Goal: Task Accomplishment & Management: Manage account settings

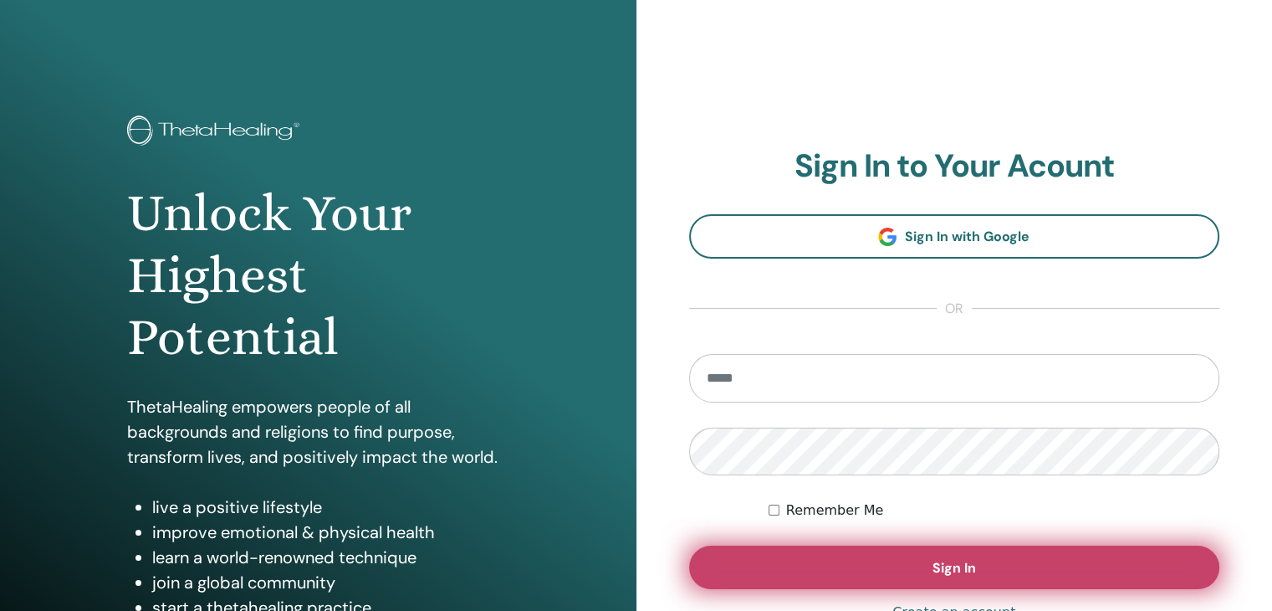
type input "**********"
click at [893, 570] on button "Sign In" at bounding box center [954, 566] width 531 height 43
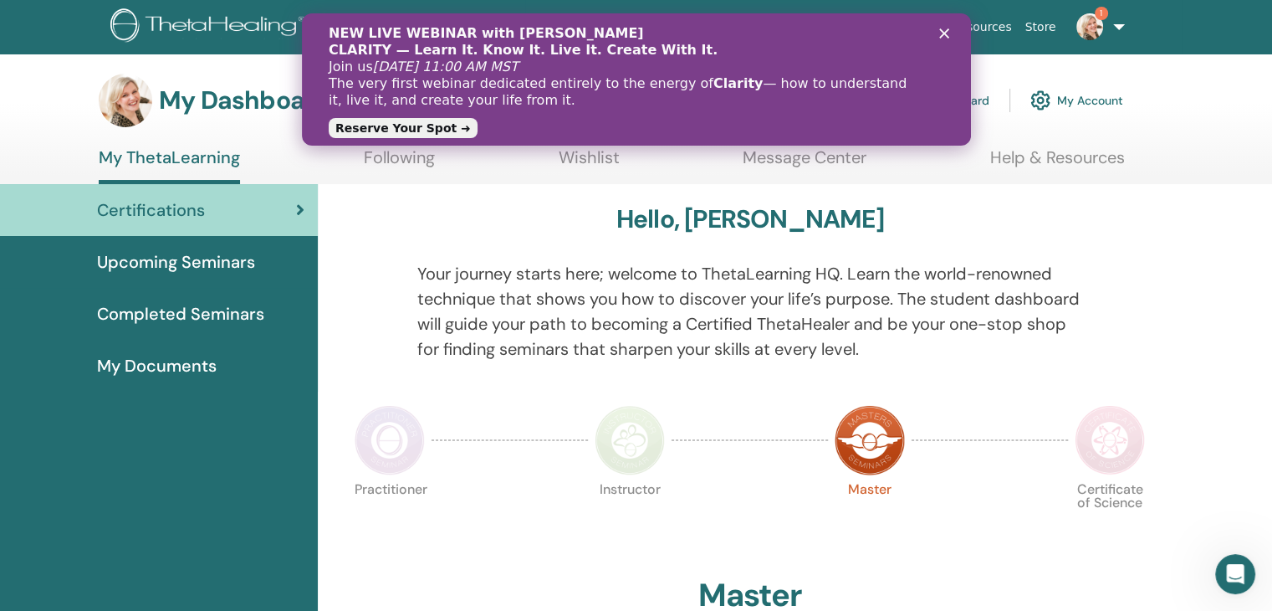
click at [984, 100] on link "Instructor Dashboard" at bounding box center [918, 100] width 144 height 37
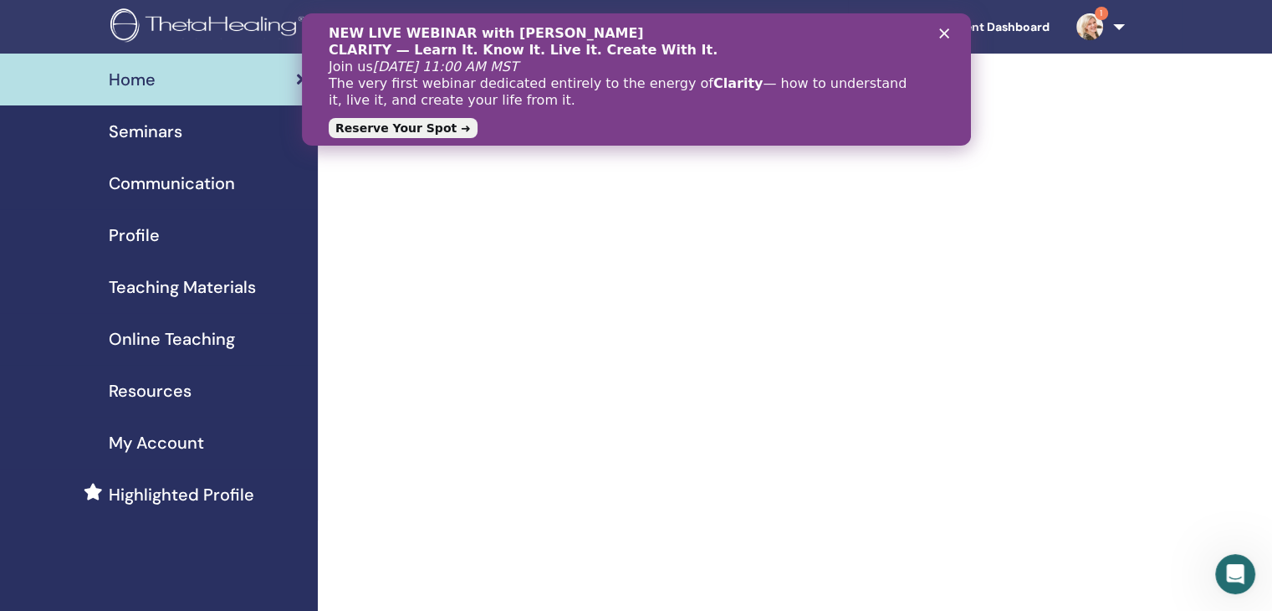
click at [159, 448] on span "My Account" at bounding box center [156, 442] width 95 height 25
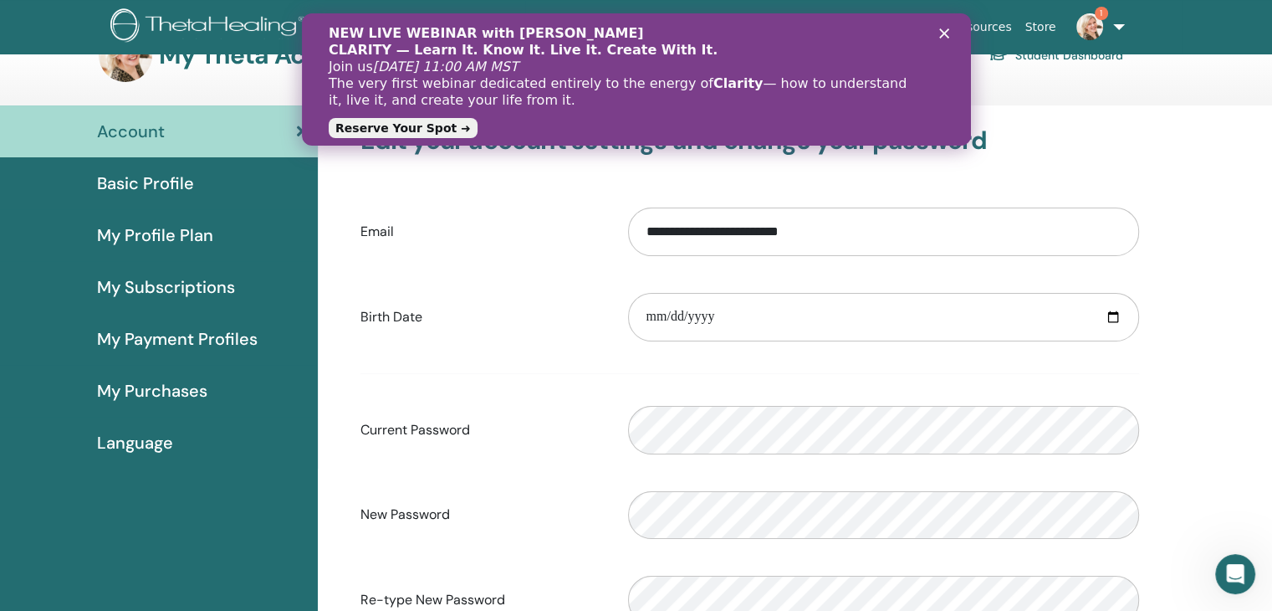
scroll to position [84, 0]
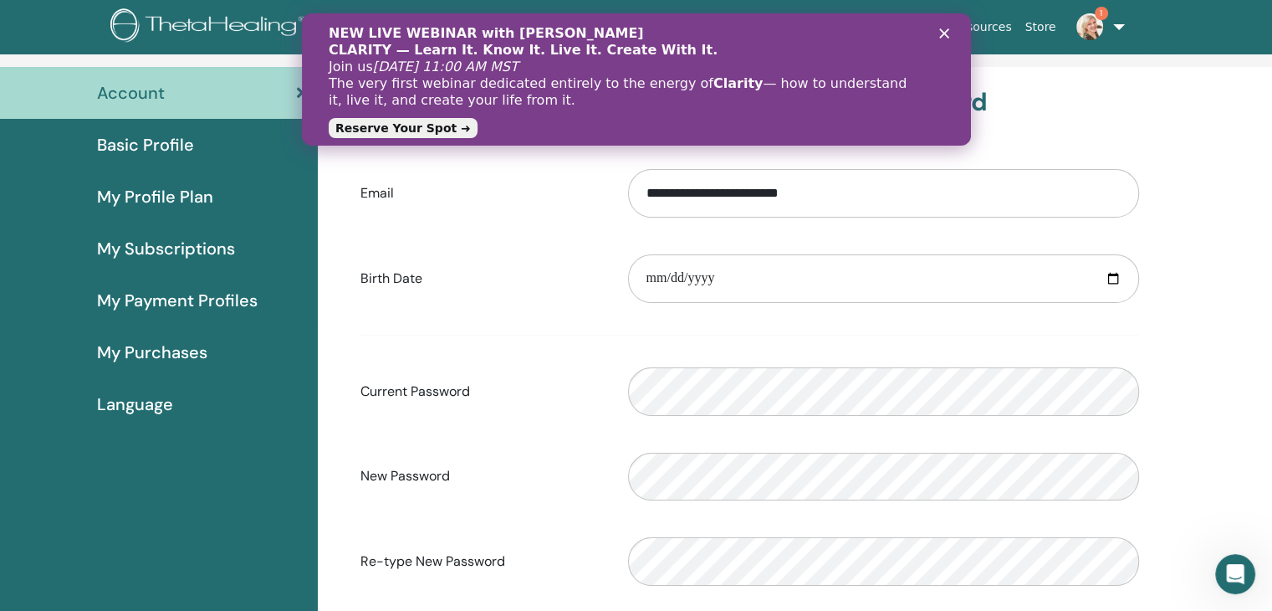
click at [943, 34] on icon "Schließen" at bounding box center [944, 33] width 10 height 10
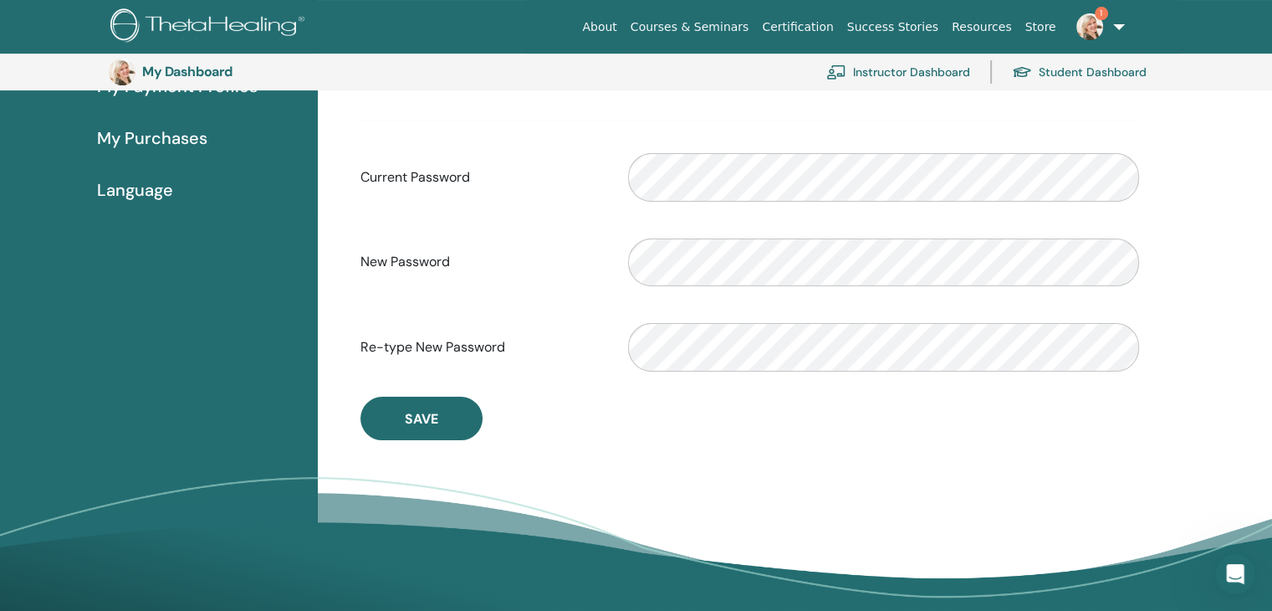
scroll to position [0, 0]
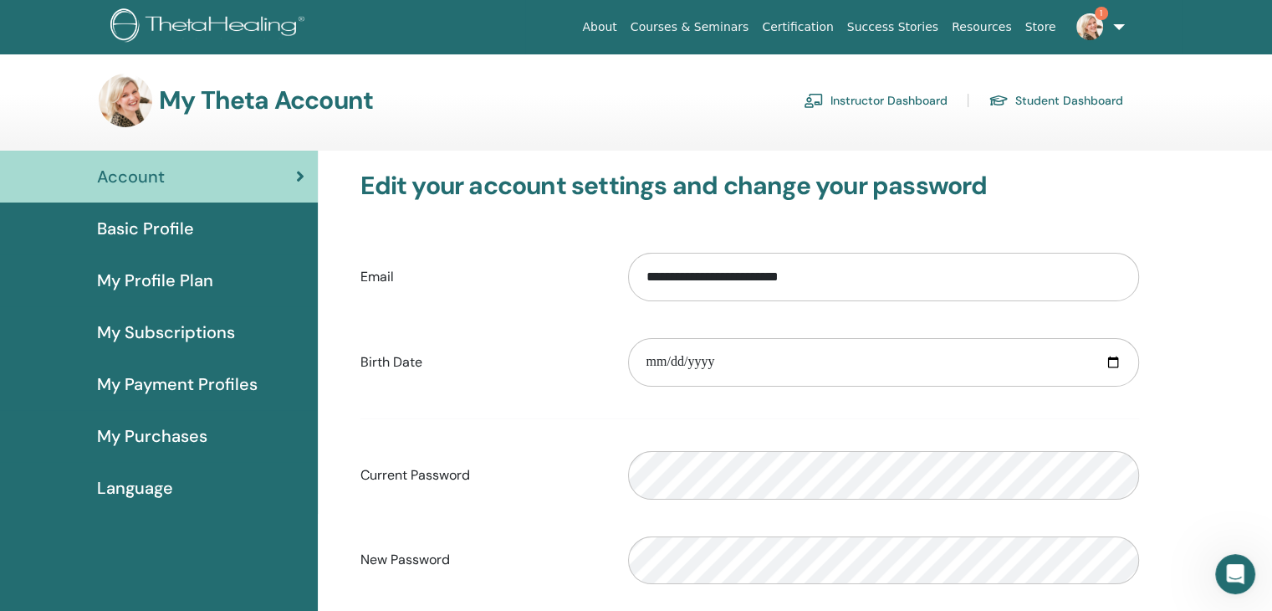
click at [209, 332] on span "My Subscriptions" at bounding box center [166, 332] width 138 height 25
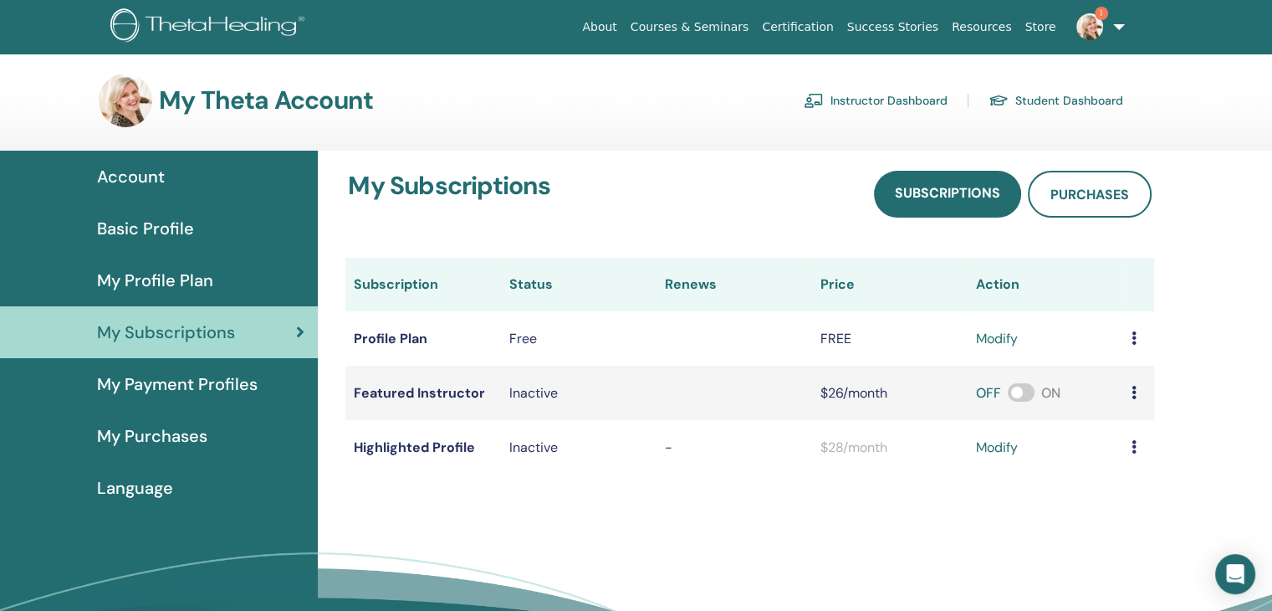
click at [219, 382] on span "My Payment Profiles" at bounding box center [177, 383] width 161 height 25
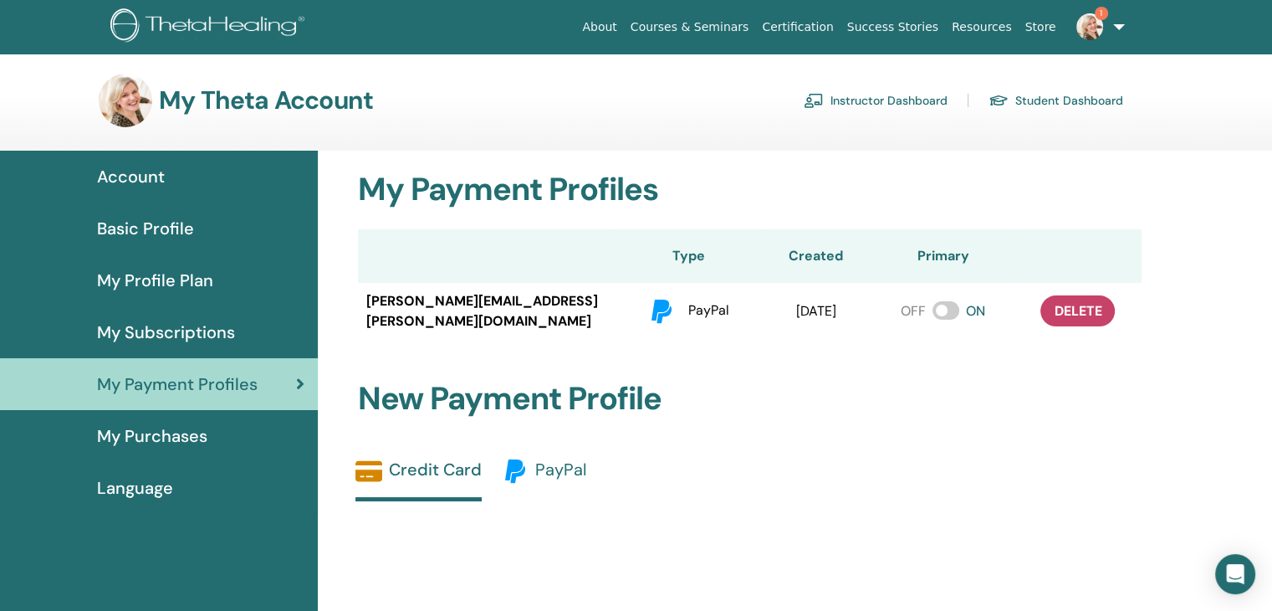
click at [557, 469] on span "PayPal" at bounding box center [560, 469] width 51 height 22
click at [194, 427] on span "My Purchases" at bounding box center [152, 435] width 110 height 25
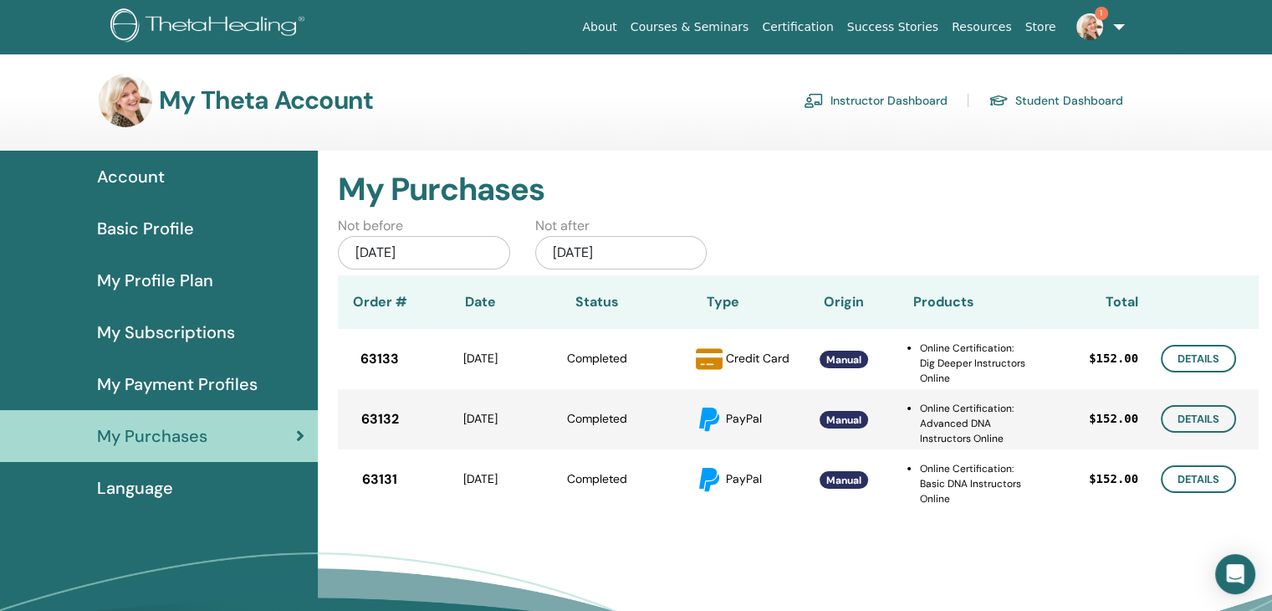
click at [376, 253] on div "[DATE]" at bounding box center [424, 252] width 172 height 33
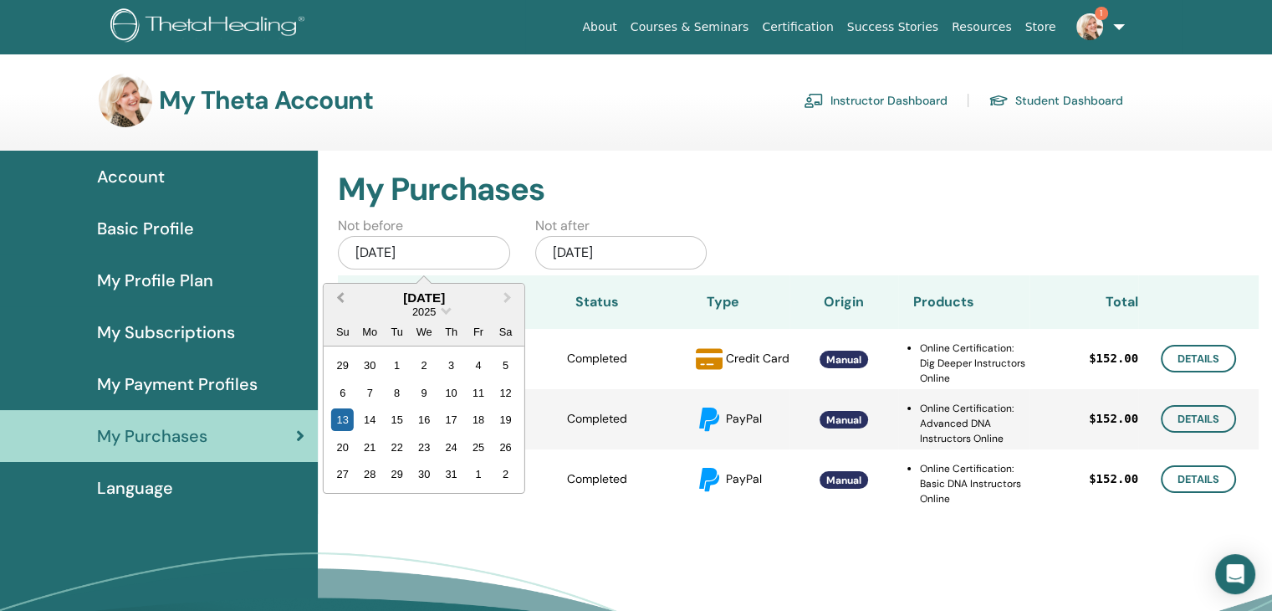
click at [340, 302] on button "Previous Month" at bounding box center [338, 298] width 27 height 27
click at [502, 366] on div "1" at bounding box center [505, 365] width 23 height 23
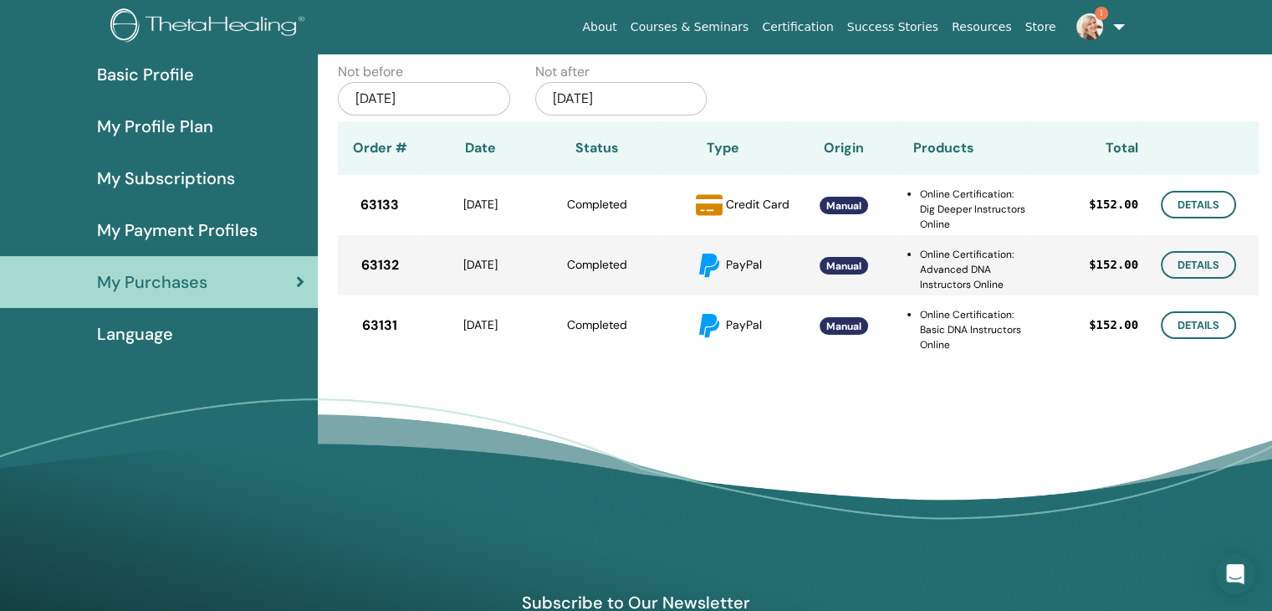
scroll to position [204, 0]
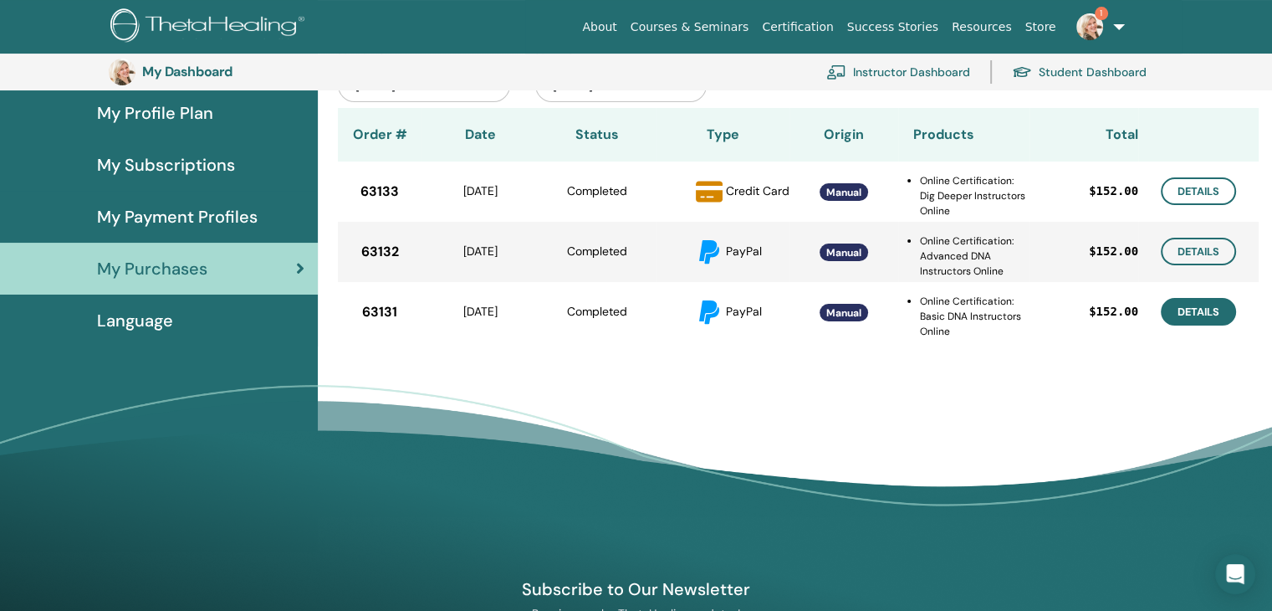
click at [1214, 317] on link "Details" at bounding box center [1198, 312] width 75 height 28
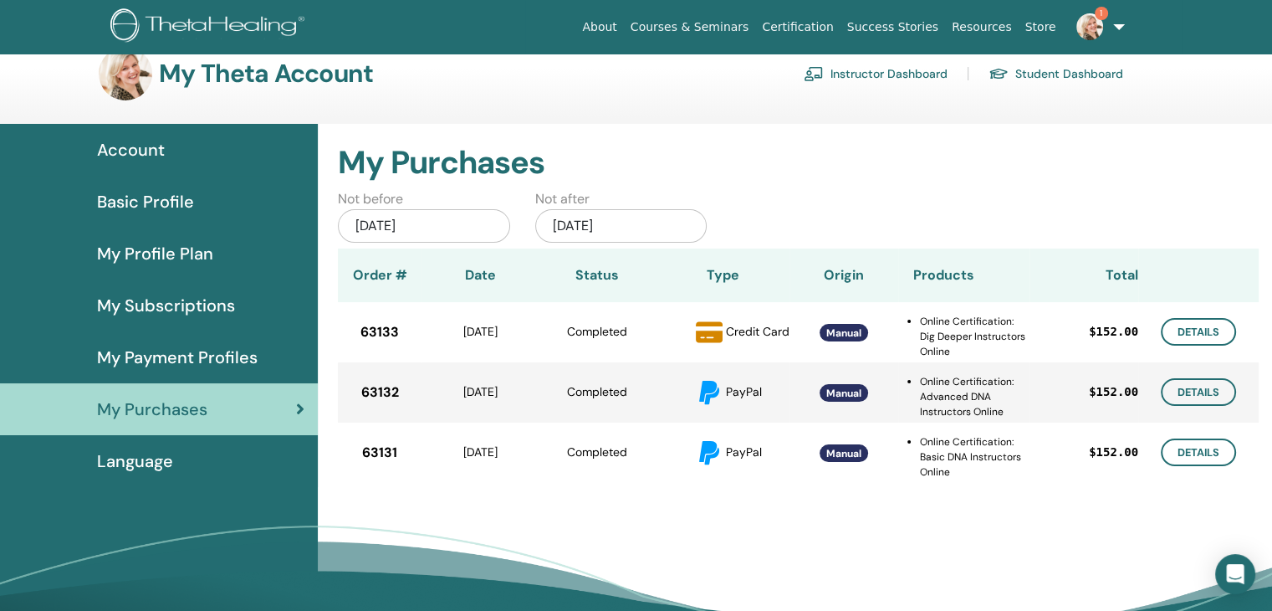
scroll to position [0, 0]
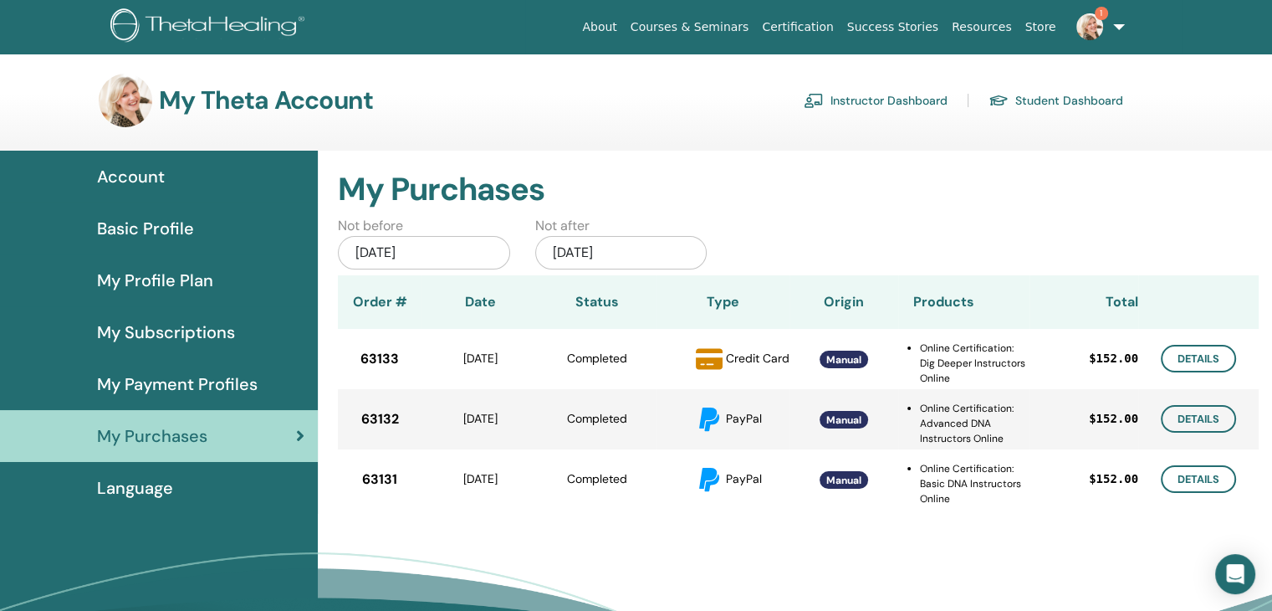
click at [1121, 29] on link "1" at bounding box center [1097, 27] width 69 height 54
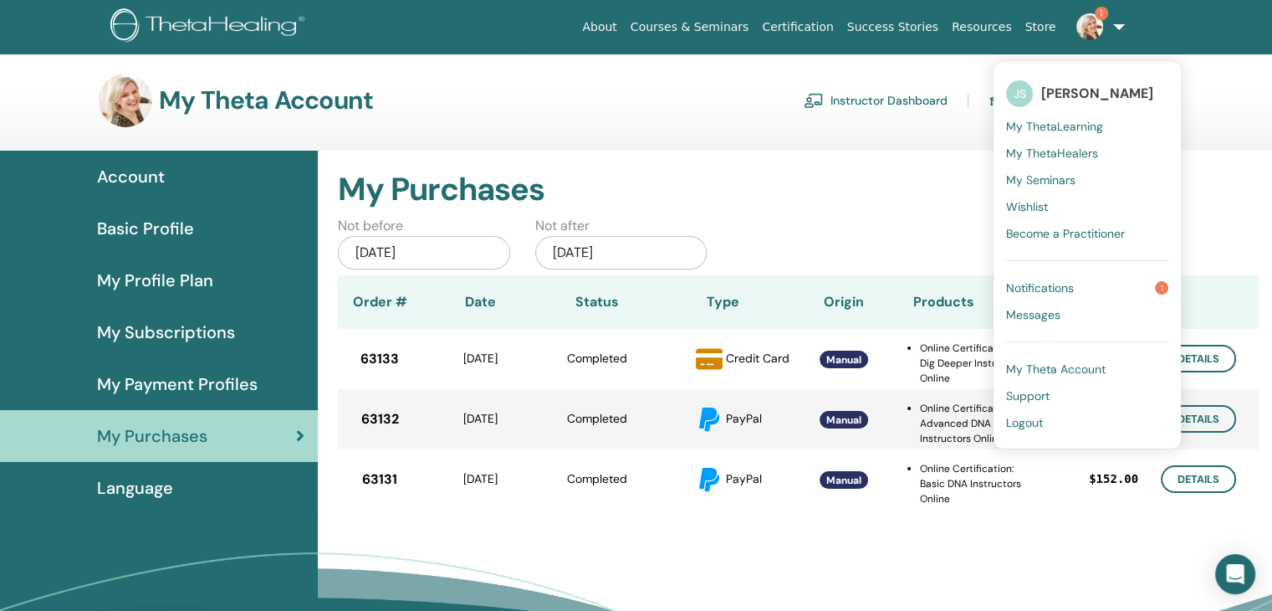
click at [1121, 24] on link "1" at bounding box center [1097, 27] width 69 height 54
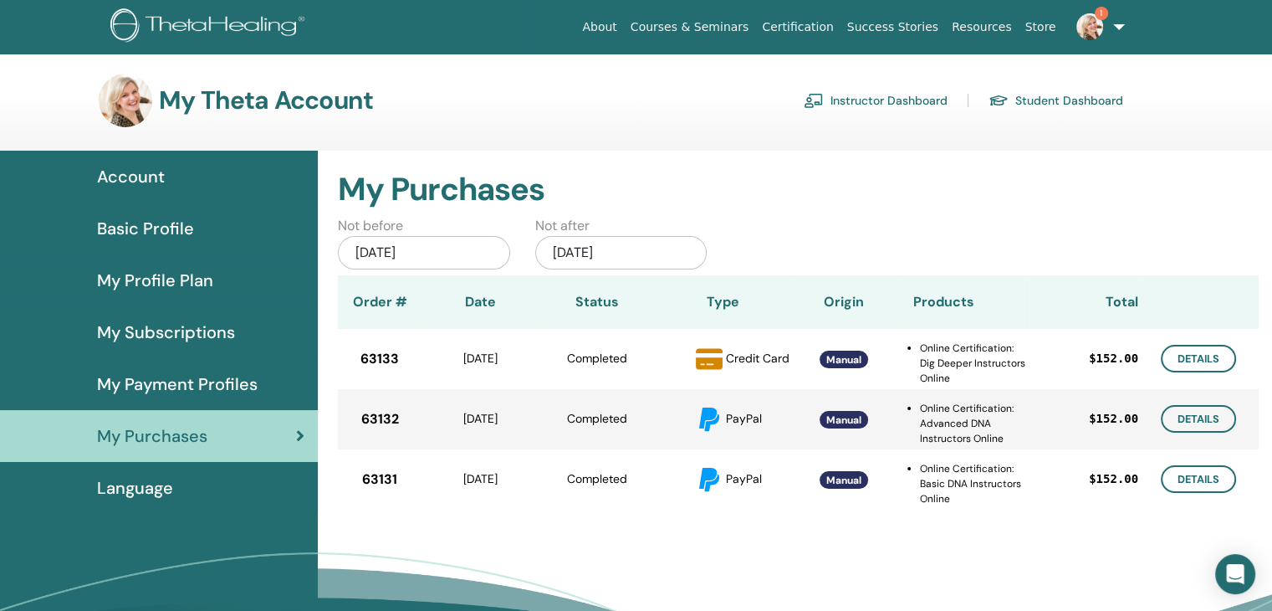
click at [1101, 31] on img at bounding box center [1090, 26] width 27 height 27
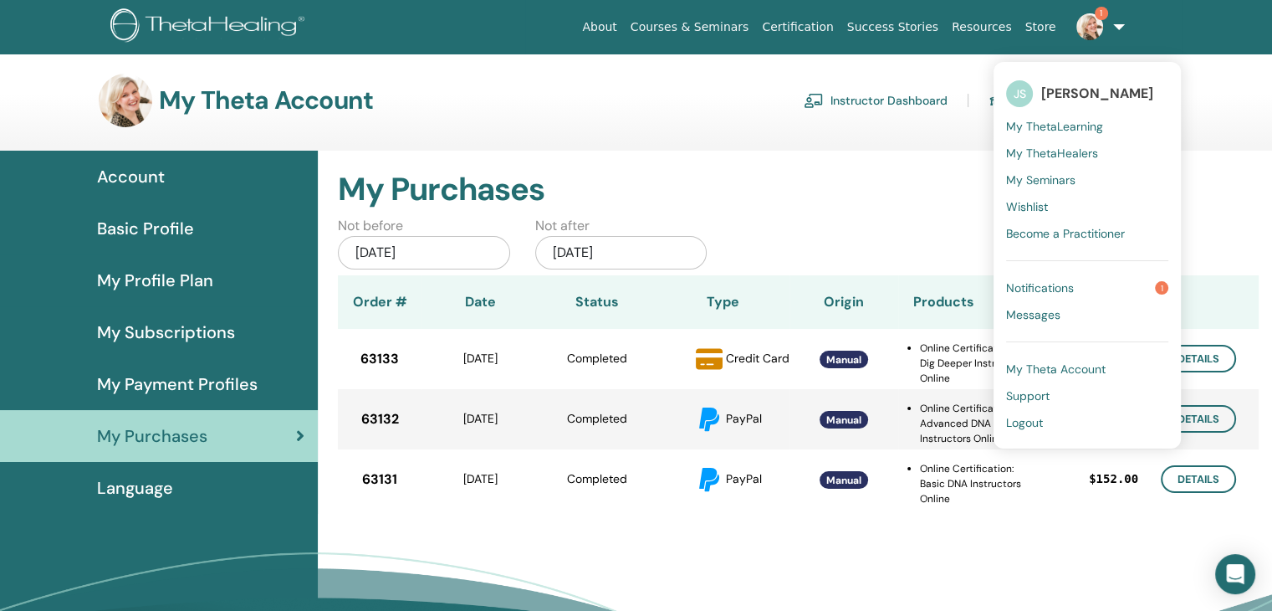
click at [1101, 31] on img at bounding box center [1090, 26] width 27 height 27
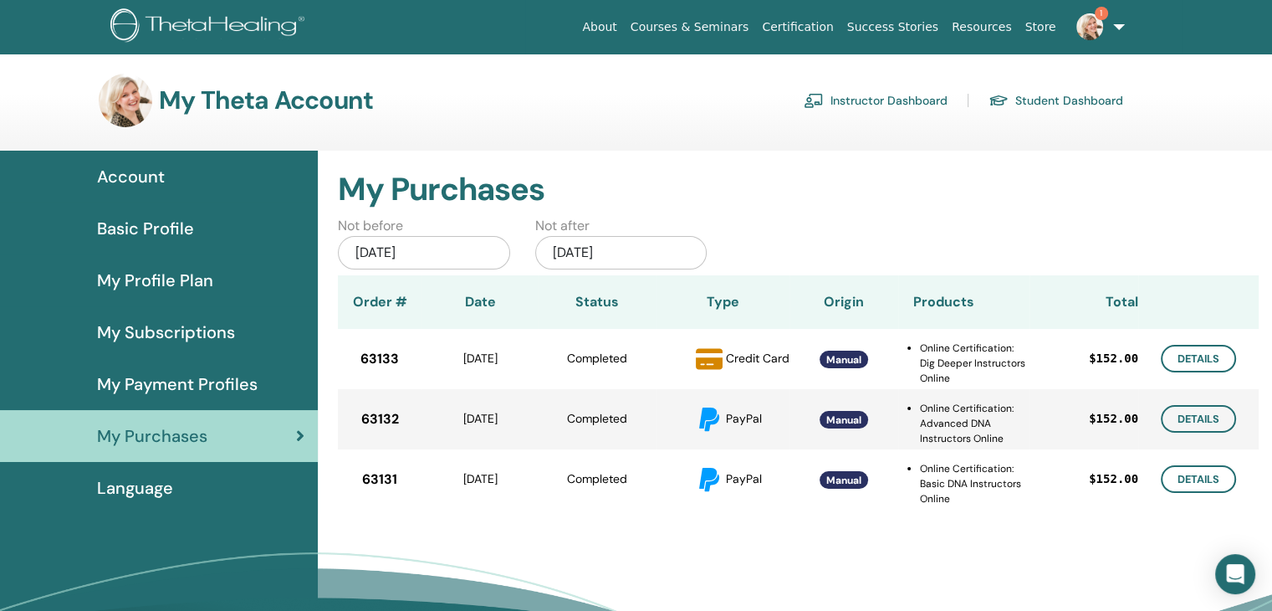
click at [1101, 31] on img at bounding box center [1090, 26] width 27 height 27
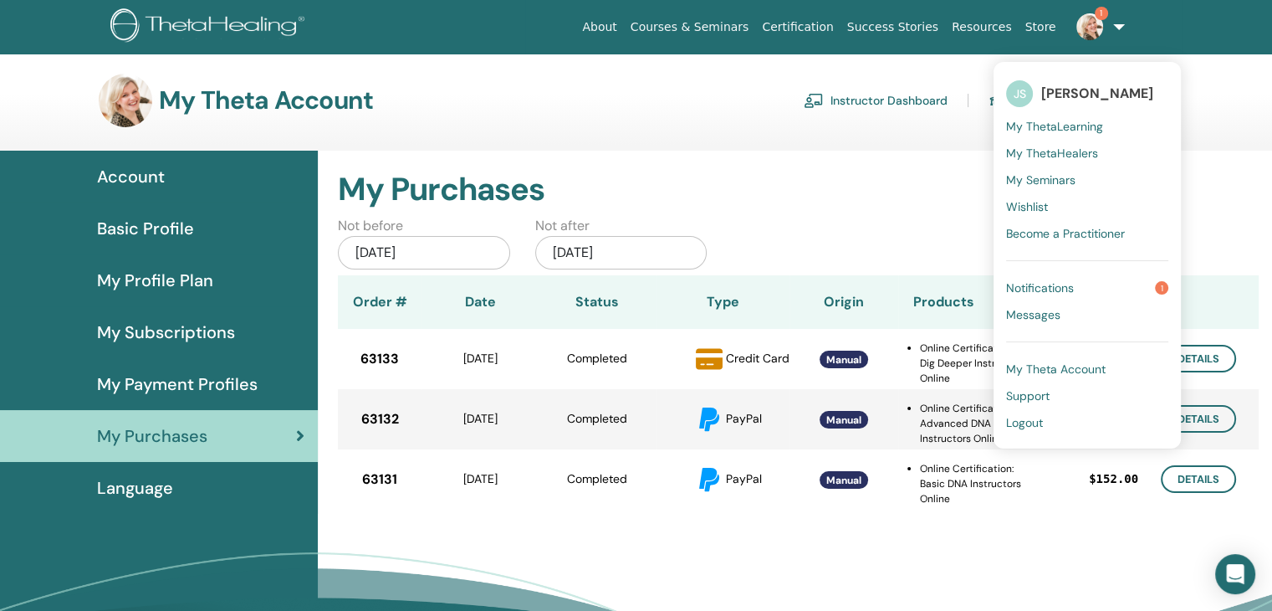
click at [709, 192] on h2 "My Purchases" at bounding box center [798, 190] width 921 height 38
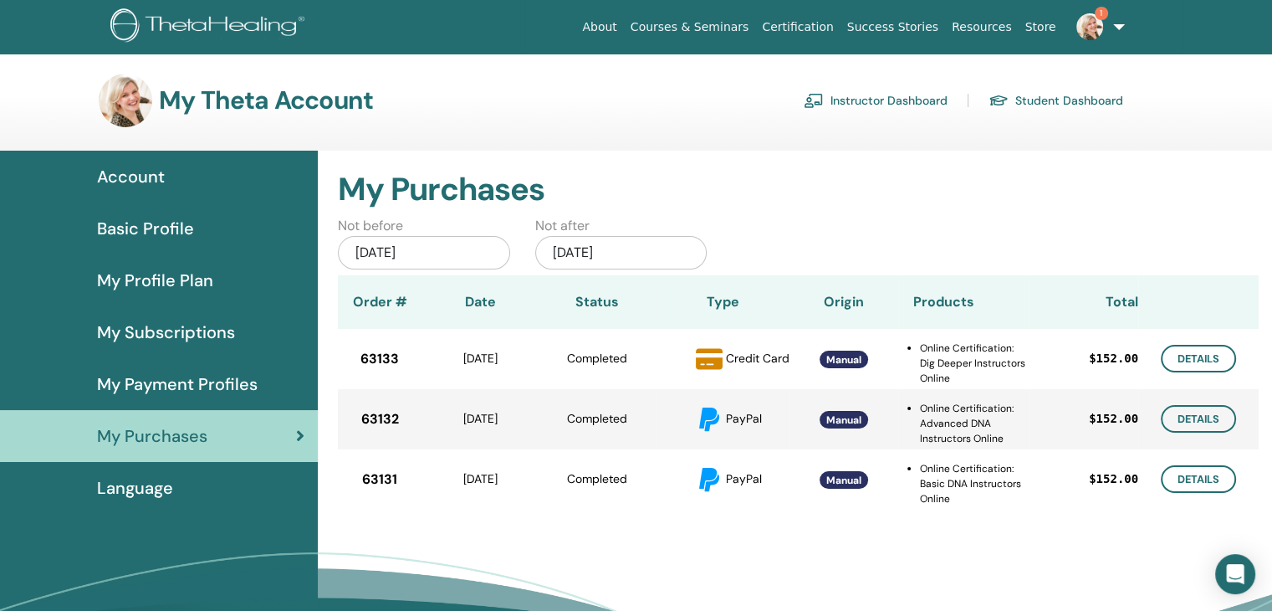
click at [448, 255] on div "Mar/01, 2025" at bounding box center [424, 252] width 172 height 33
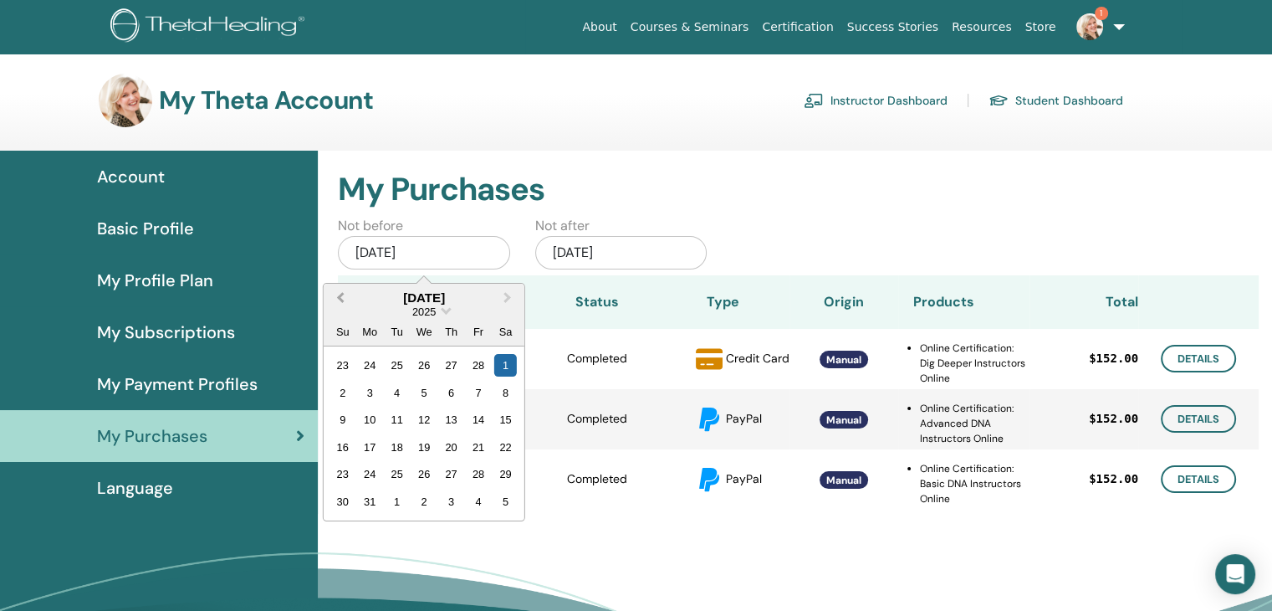
click at [335, 300] on button "Previous Month" at bounding box center [338, 298] width 27 height 27
click at [508, 366] on div "1" at bounding box center [505, 365] width 23 height 23
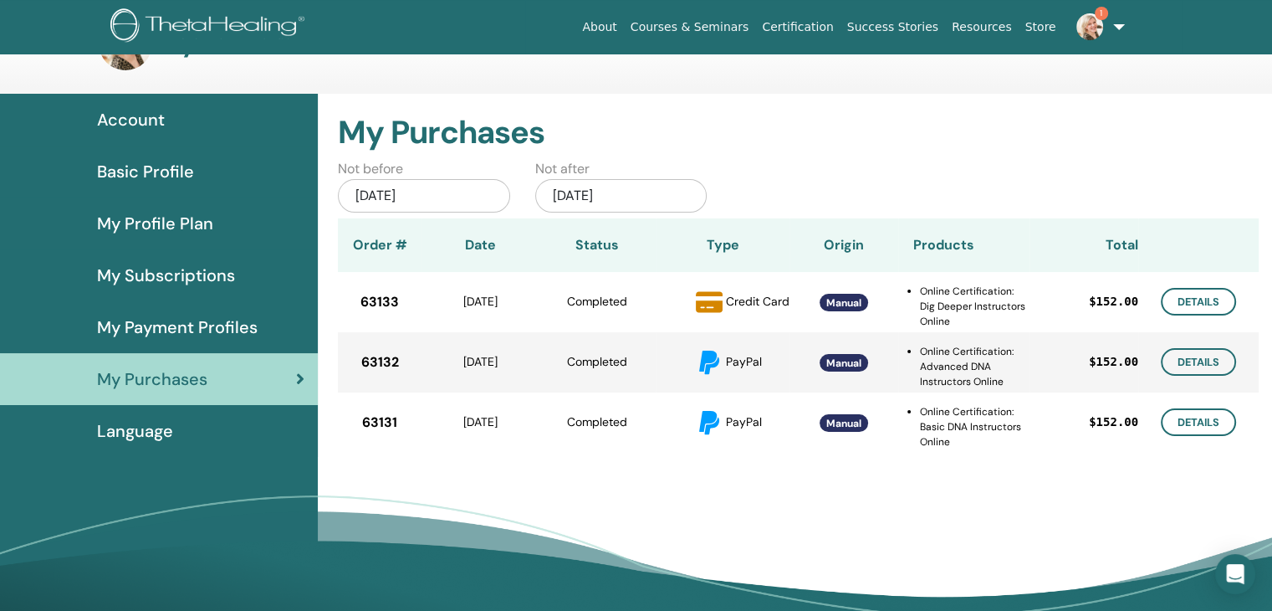
scroll to position [84, 0]
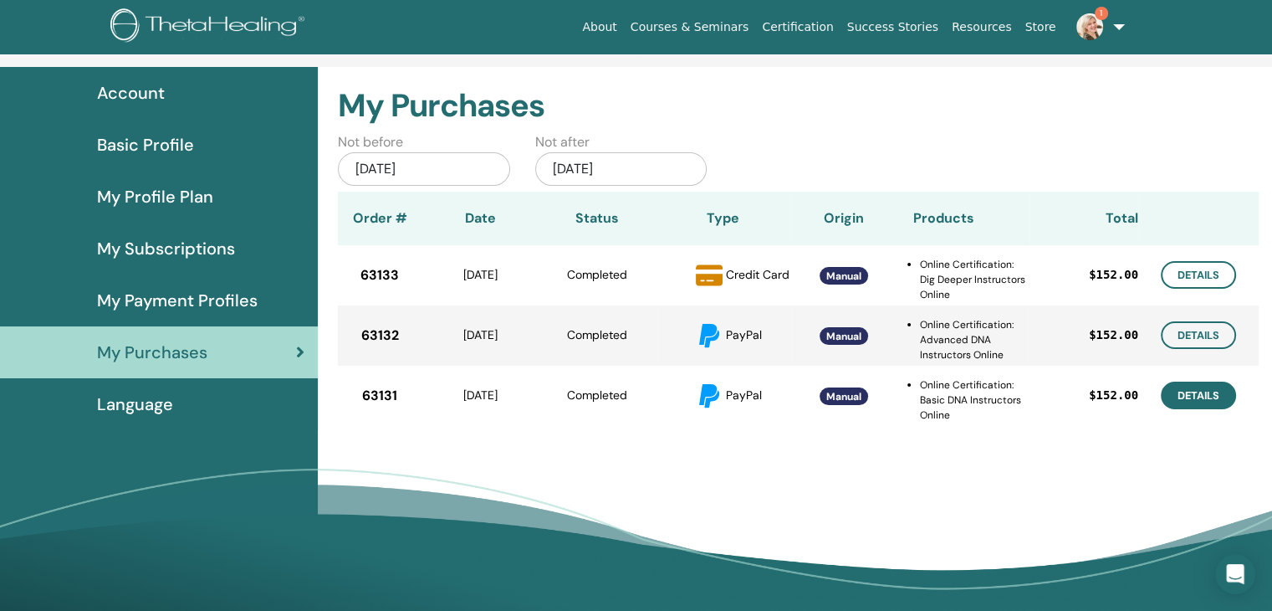
click at [1174, 397] on link "Details" at bounding box center [1198, 395] width 75 height 28
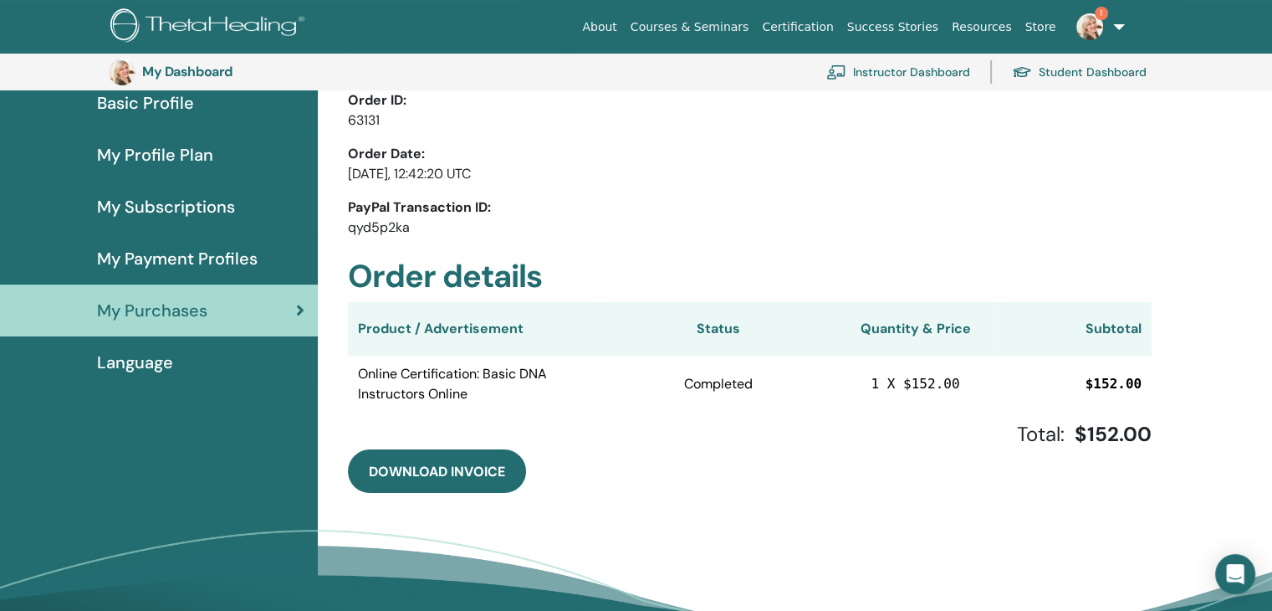
scroll to position [204, 0]
